Goal: Check status

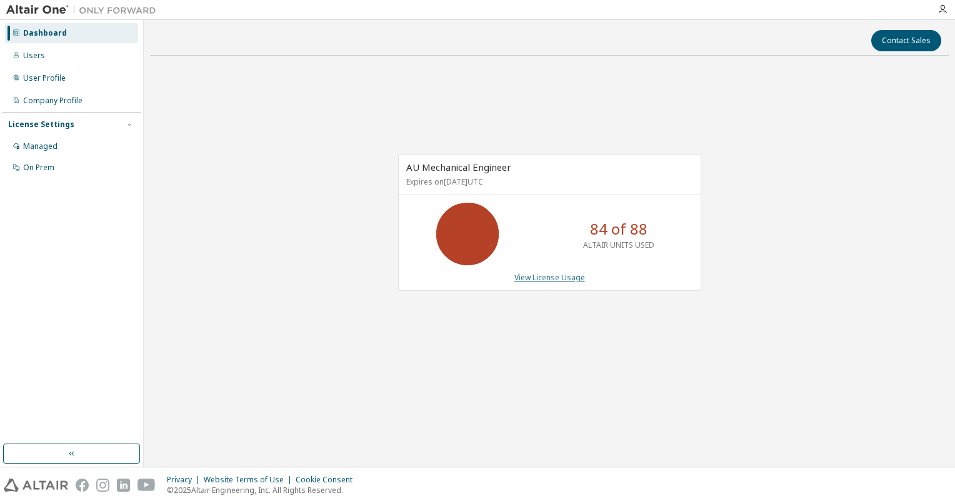
click at [566, 278] on link "View License Usage" at bounding box center [549, 277] width 71 height 11
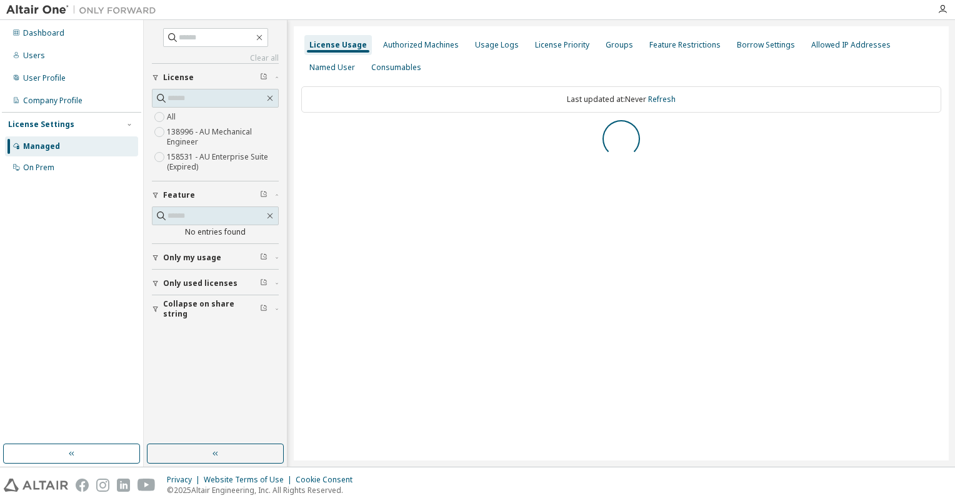
click at [184, 308] on div "Collapse on share string Only used licenses Only my usage Feature No entries fo…" at bounding box center [215, 191] width 127 height 257
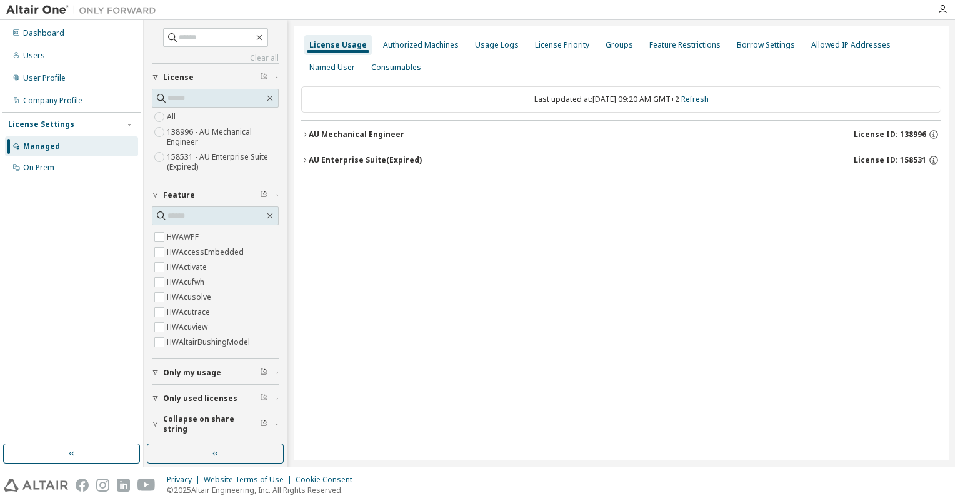
scroll to position [188, 0]
click at [168, 422] on span "Collapse on share string" at bounding box center [211, 424] width 97 height 20
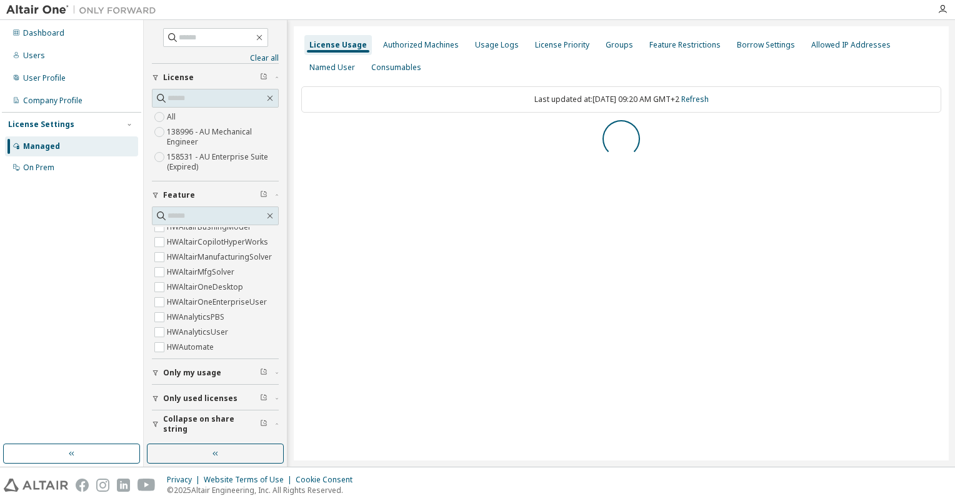
scroll to position [0, 0]
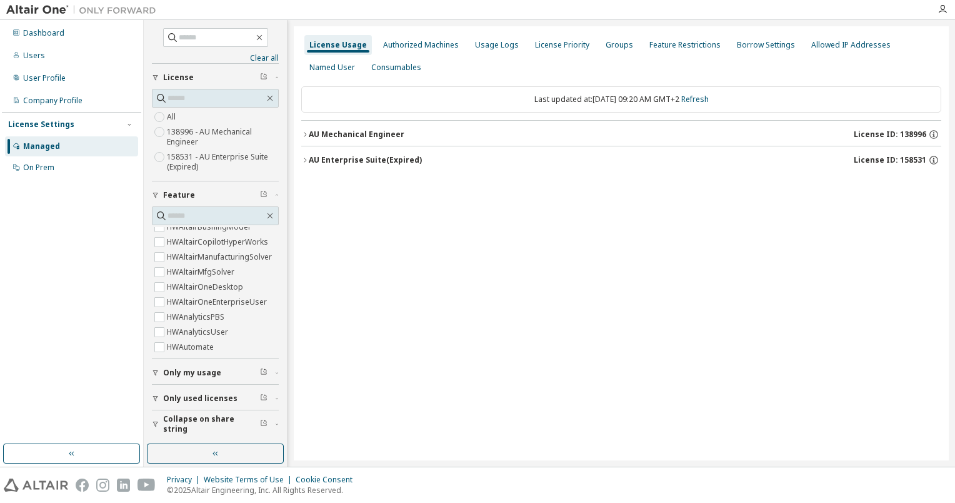
click at [305, 134] on icon "button" at bounding box center [305, 135] width 8 height 8
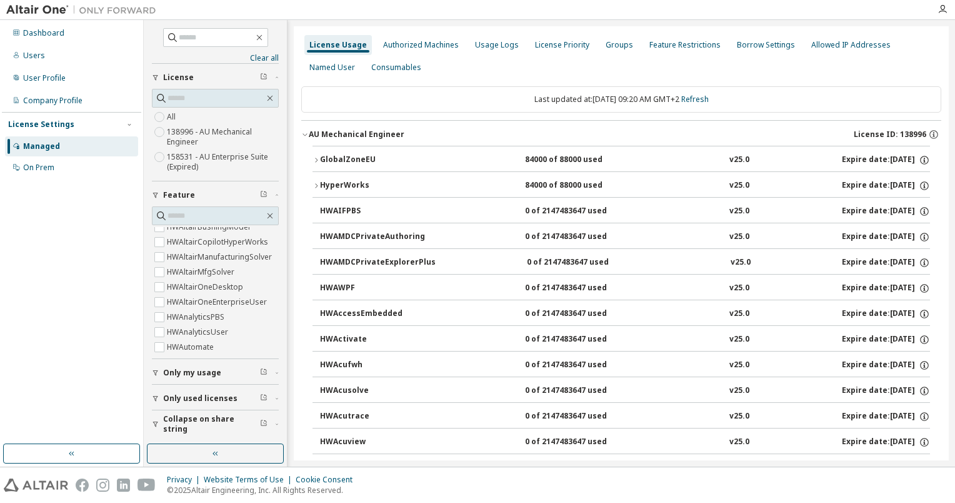
click at [315, 161] on icon "button" at bounding box center [317, 160] width 8 height 8
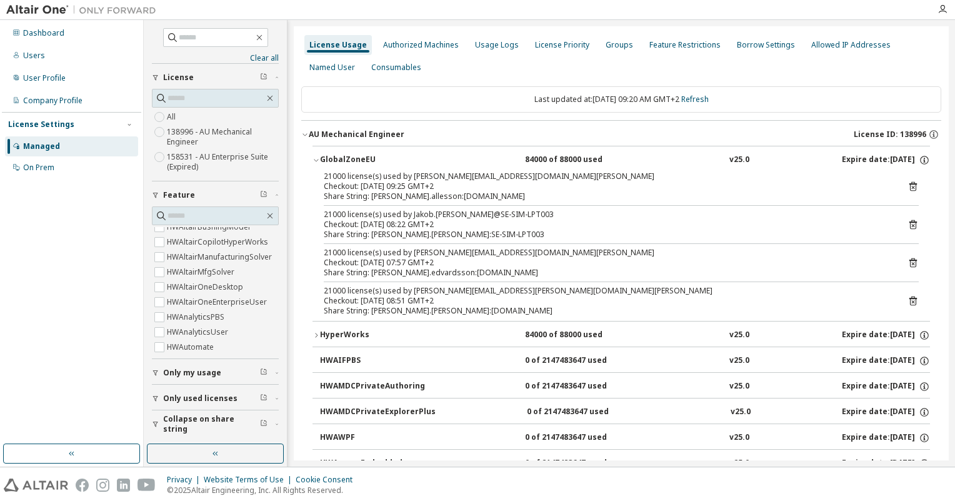
click at [484, 189] on div "Checkout: [DATE] 09:25 GMT+2" at bounding box center [606, 186] width 565 height 10
